Goal: Task Accomplishment & Management: Complete application form

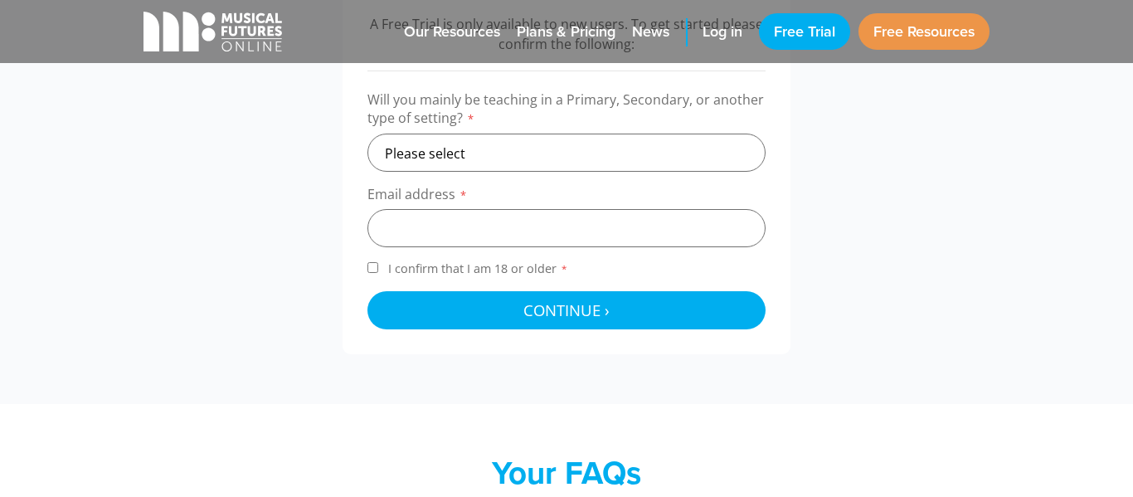
scroll to position [614, 0]
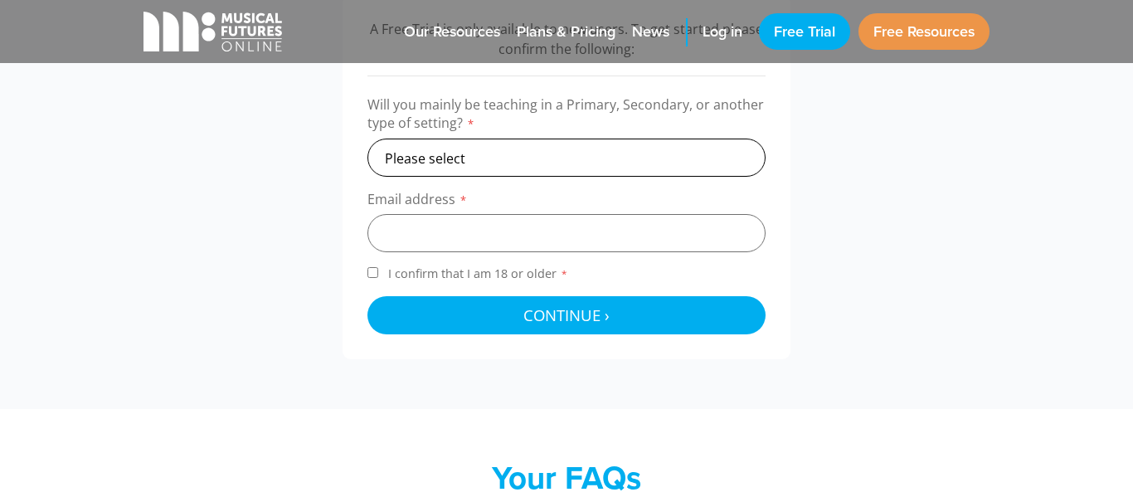
click at [537, 159] on select "Please select Primary Secondary Other" at bounding box center [566, 157] width 398 height 38
select select "secondary"
click at [367, 138] on select "Please select Primary Secondary Other" at bounding box center [566, 157] width 398 height 38
click at [561, 237] on input "email" at bounding box center [566, 233] width 398 height 38
type input "[EMAIL_ADDRESS][DOMAIN_NAME]"
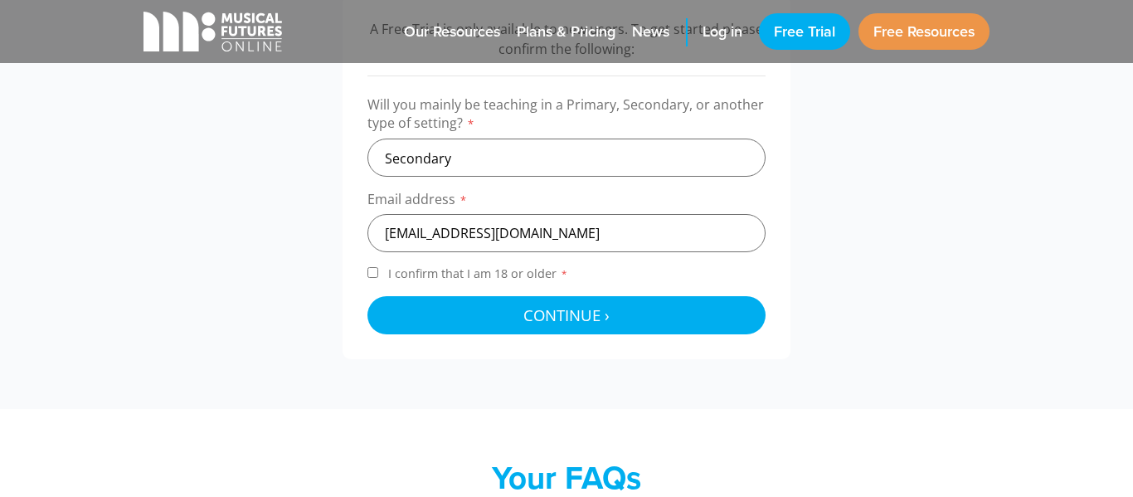
click at [368, 267] on input "I confirm that I am 18 or older *" at bounding box center [372, 272] width 11 height 11
checkbox input "true"
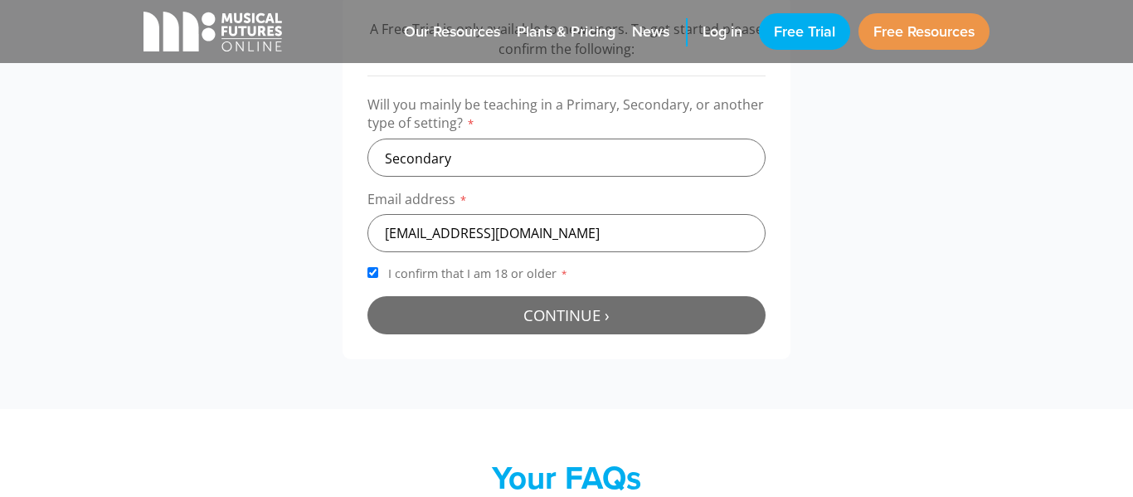
click at [486, 324] on button "Continue › Checking your details..." at bounding box center [566, 315] width 398 height 38
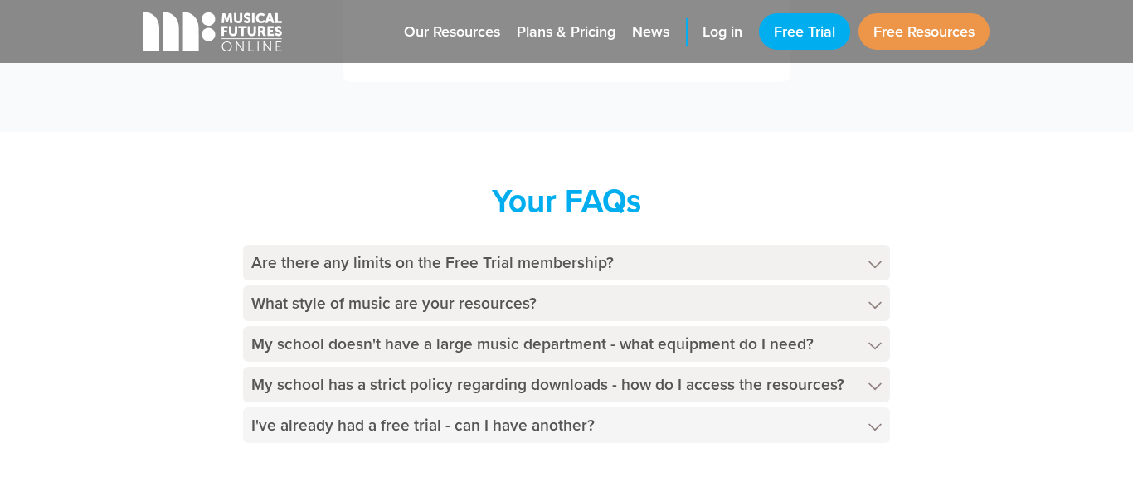
scroll to position [679, 0]
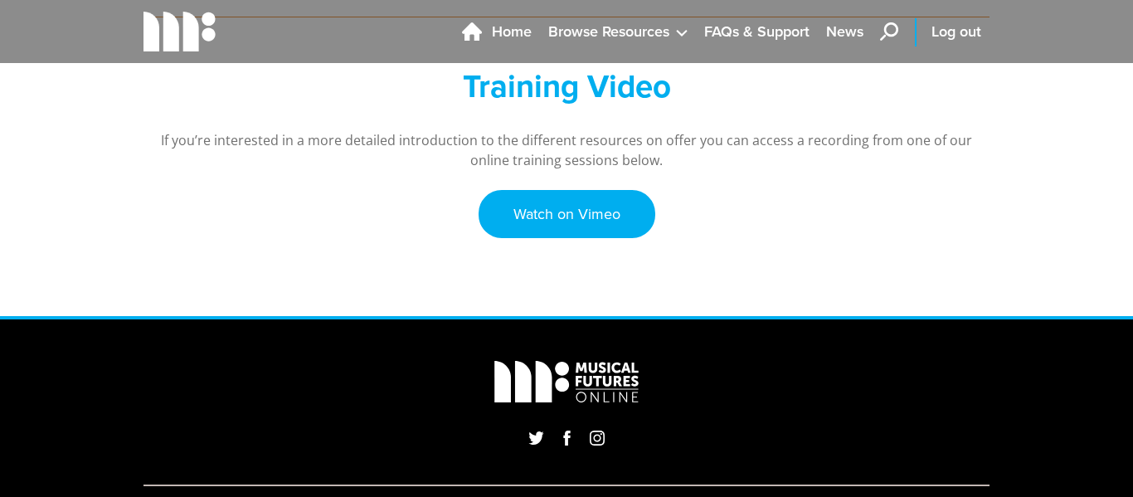
scroll to position [623, 0]
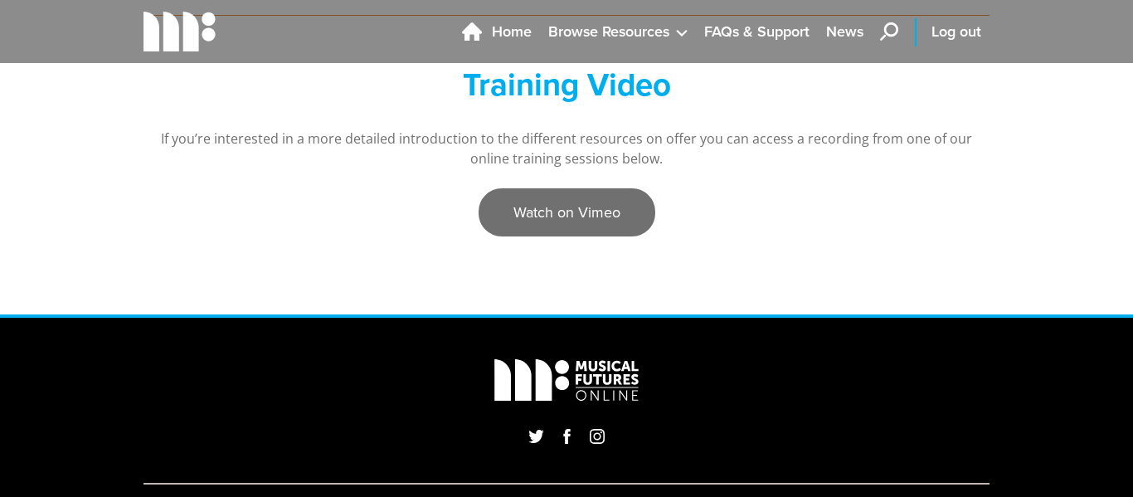
click at [609, 226] on link "Watch on Vimeo" at bounding box center [566, 212] width 177 height 48
